Goal: Register for event/course

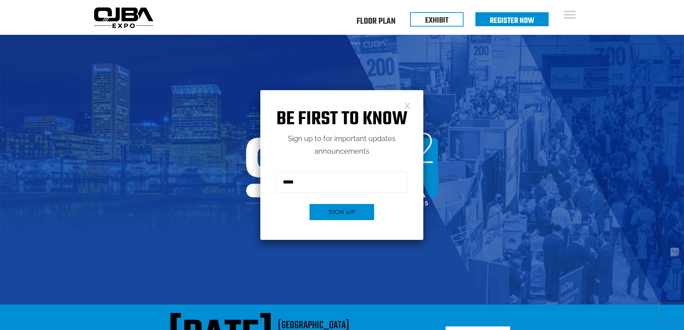
click at [407, 102] on link at bounding box center [407, 105] width 6 height 6
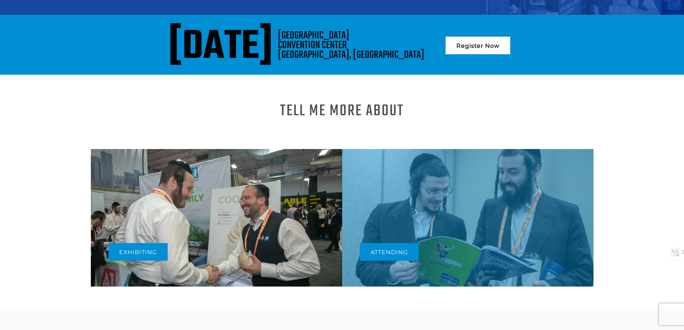
scroll to position [323, 0]
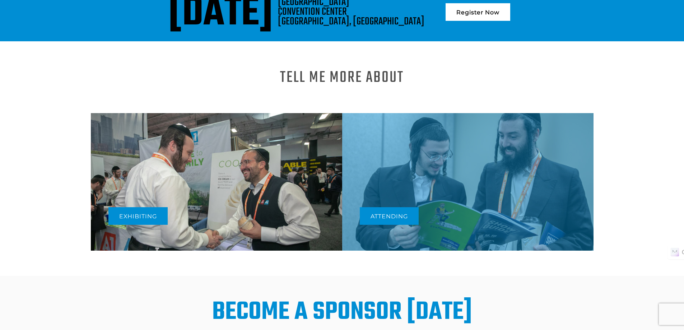
click at [227, 166] on img at bounding box center [216, 182] width 251 height 138
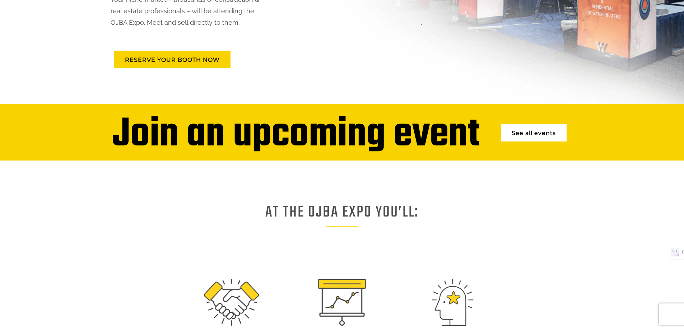
scroll to position [108, 0]
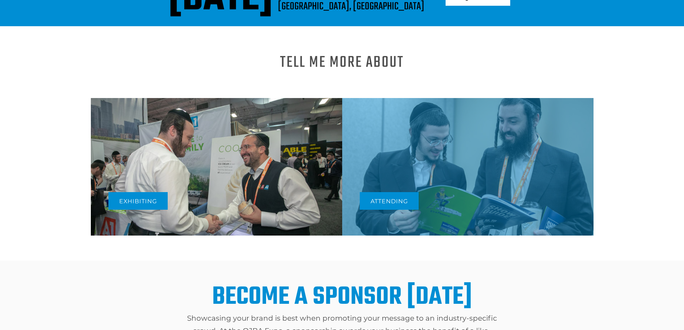
scroll to position [338, 0]
click at [414, 177] on div "Attending" at bounding box center [467, 167] width 251 height 138
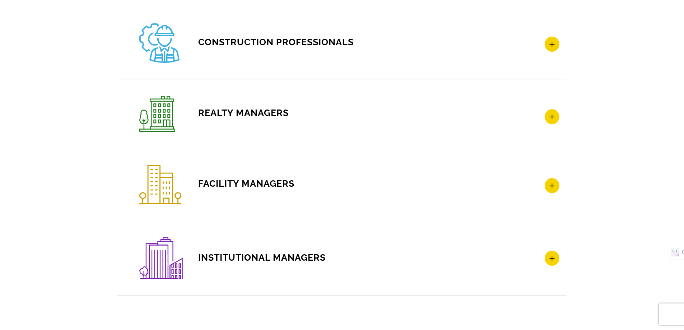
scroll to position [1185, 0]
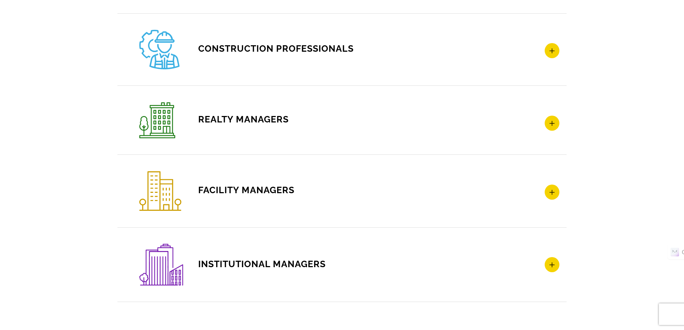
click at [555, 128] on icon at bounding box center [552, 123] width 15 height 15
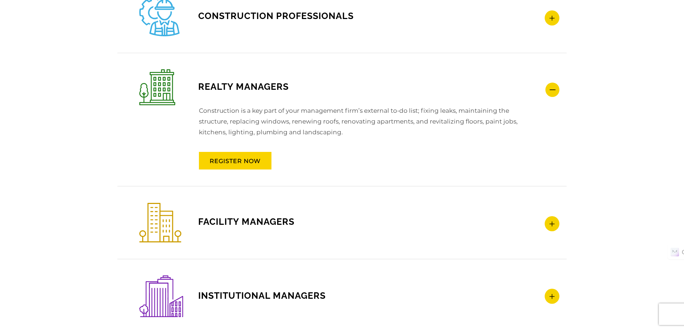
scroll to position [1156, 0]
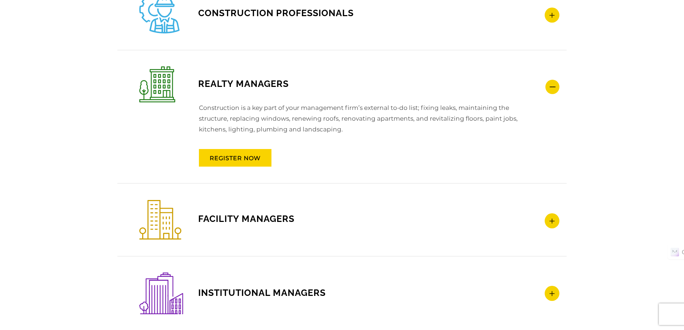
click at [558, 219] on icon at bounding box center [552, 220] width 15 height 15
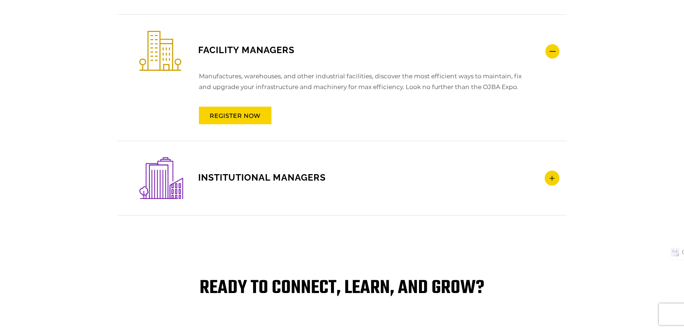
scroll to position [1264, 0]
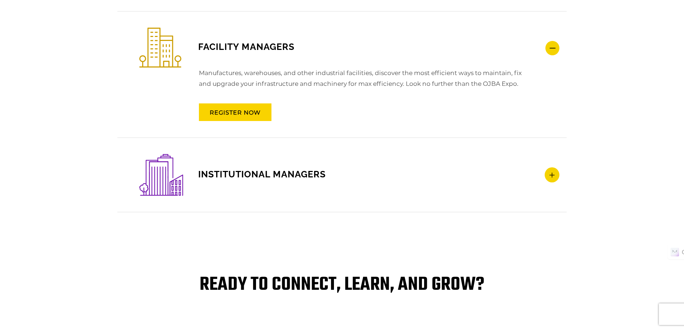
click at [551, 173] on icon at bounding box center [552, 174] width 15 height 15
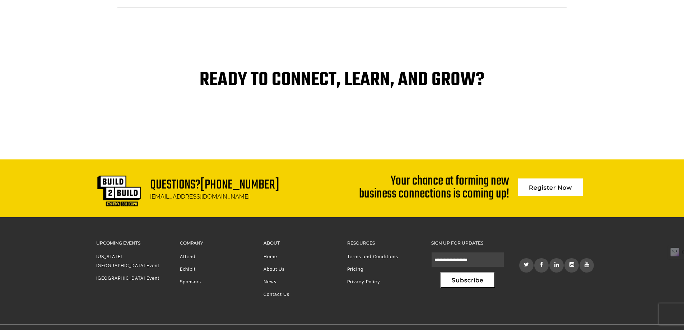
scroll to position [1501, 0]
